Goal: Find specific page/section: Find specific page/section

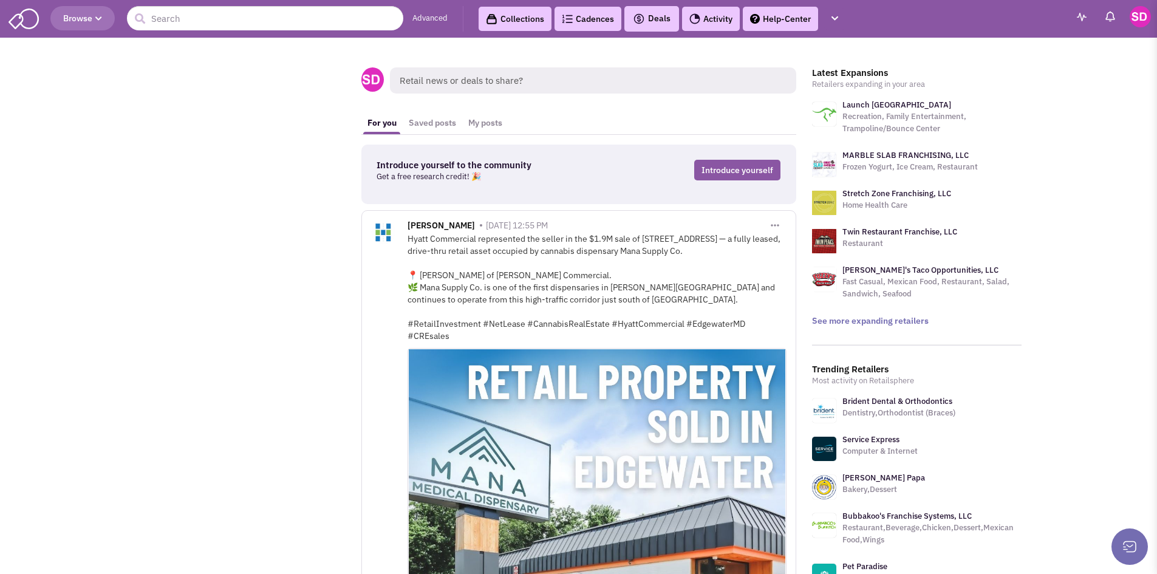
click at [440, 85] on span "Retail news or deals to share?" at bounding box center [593, 80] width 406 height 26
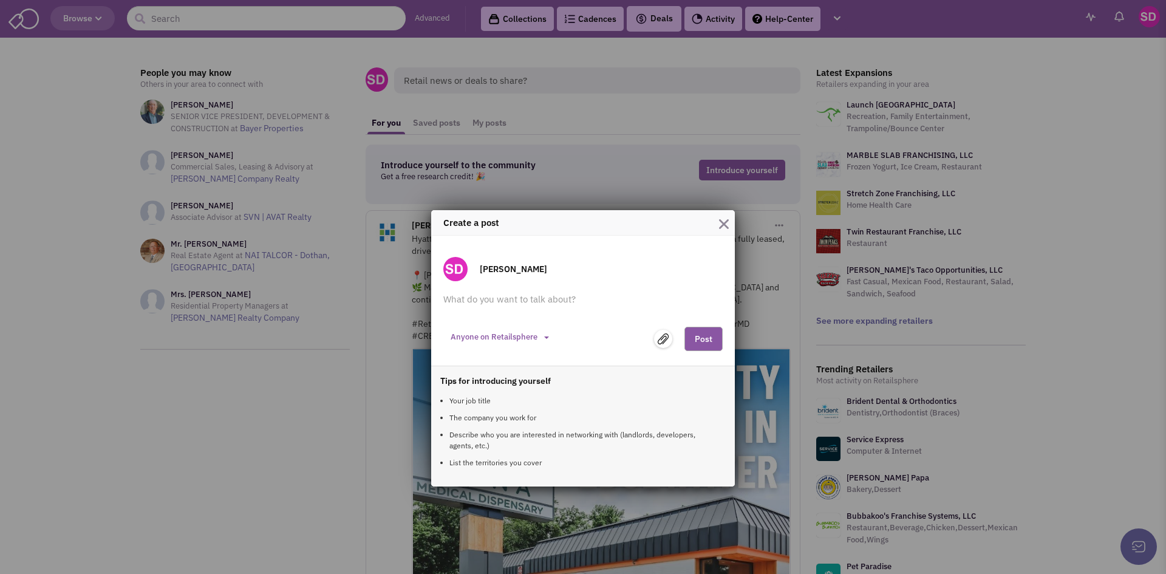
click at [723, 222] on img "button" at bounding box center [724, 224] width 10 height 10
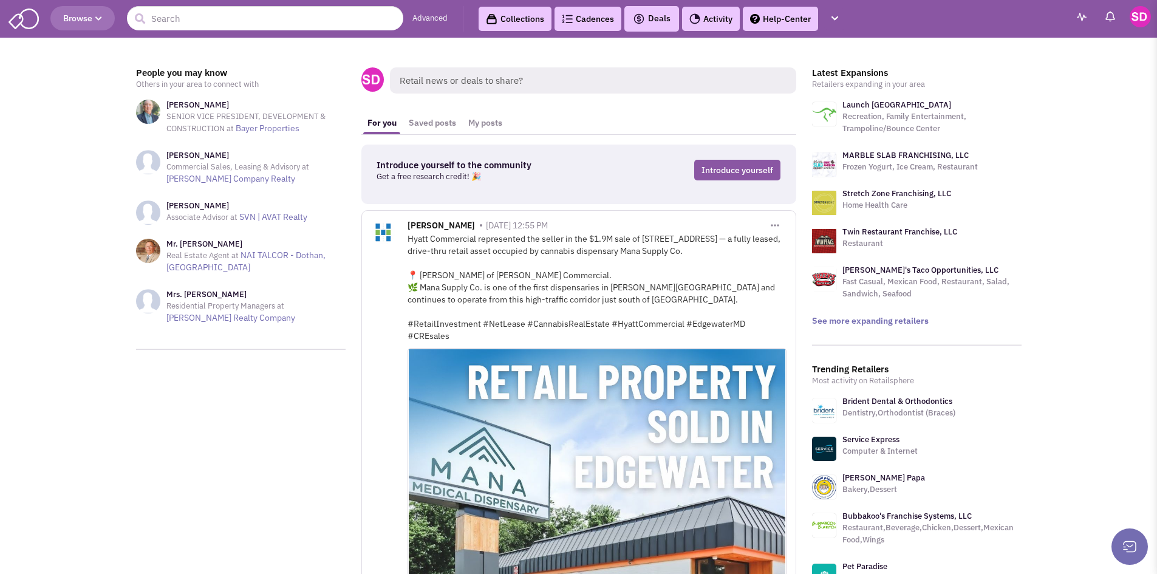
click at [91, 21] on span "Browse" at bounding box center [82, 18] width 39 height 11
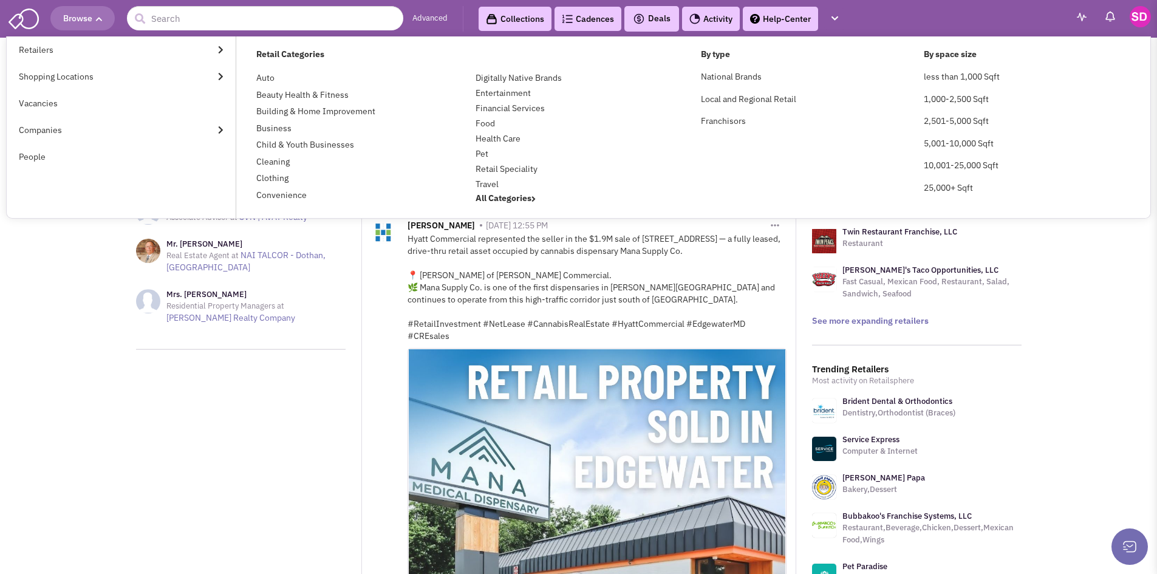
click at [64, 56] on link "Retailers" at bounding box center [121, 49] width 229 height 27
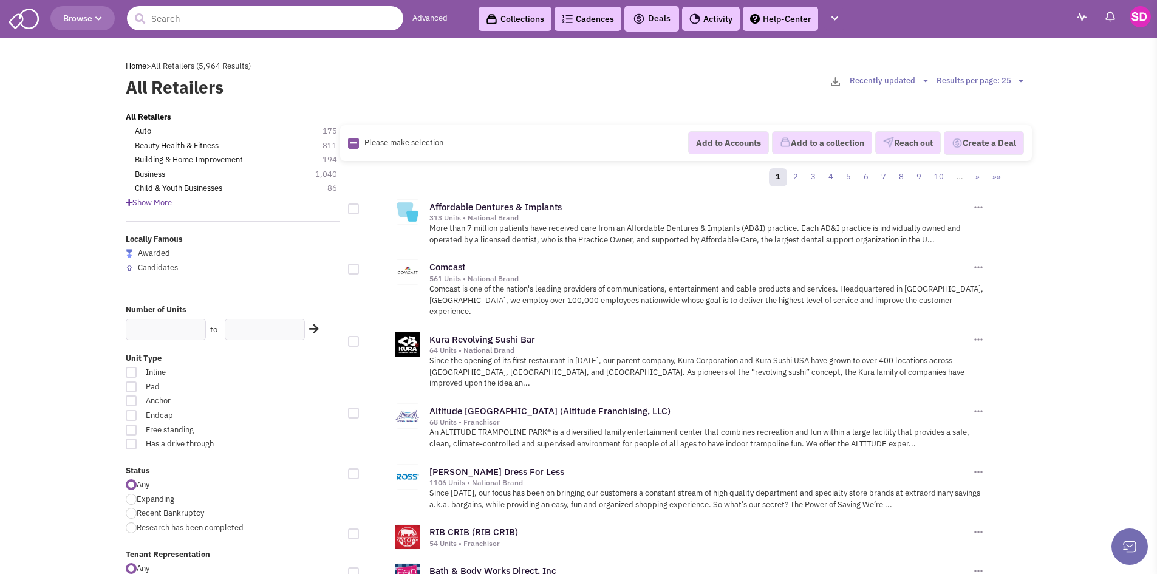
click at [178, 21] on input "text" at bounding box center [265, 18] width 276 height 24
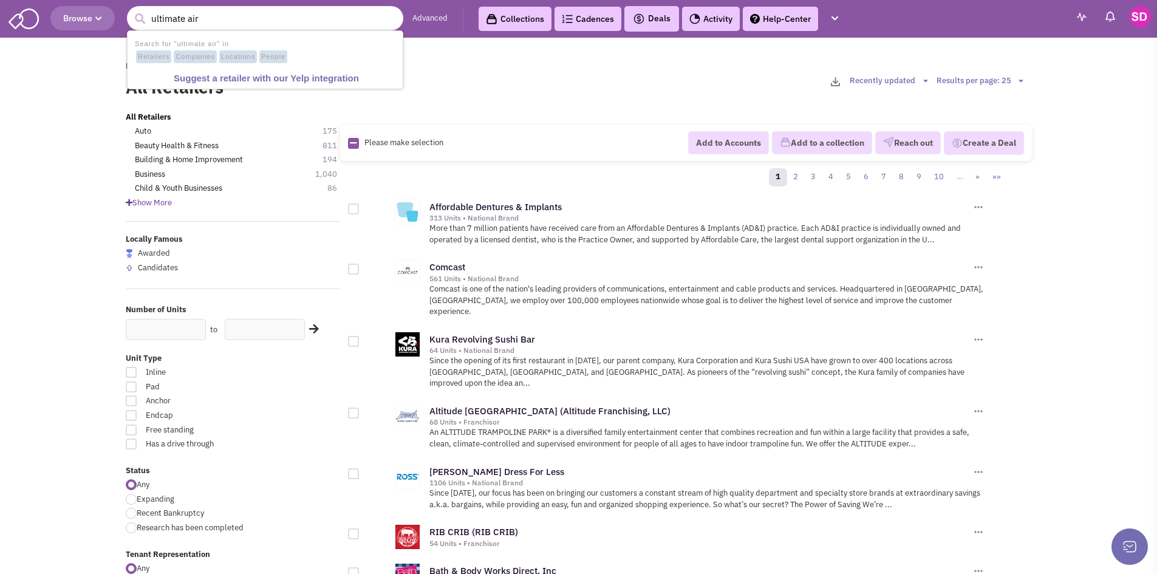
type input "ultimate air"
